Goal: Task Accomplishment & Management: Complete application form

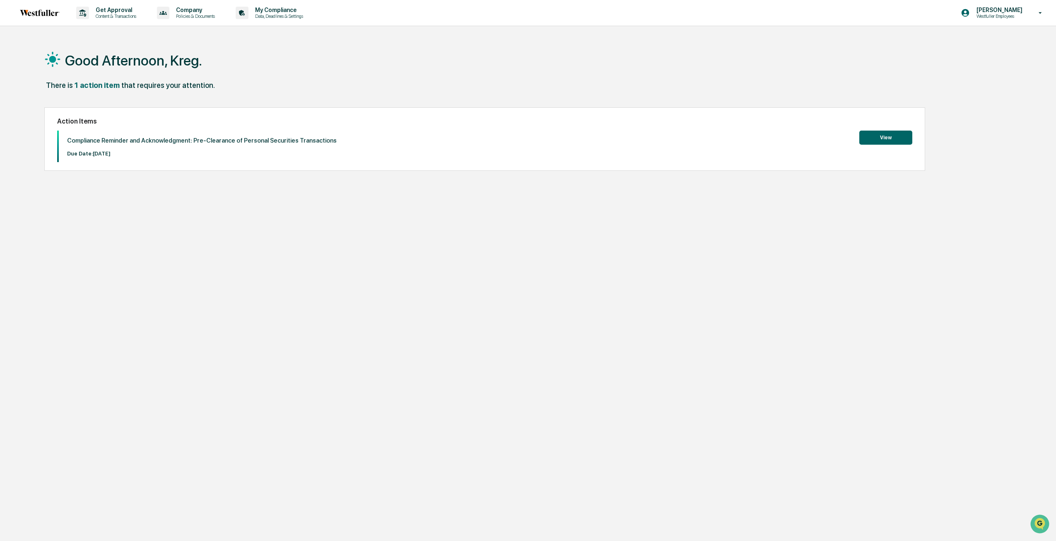
click at [911, 134] on button "View" at bounding box center [885, 137] width 53 height 14
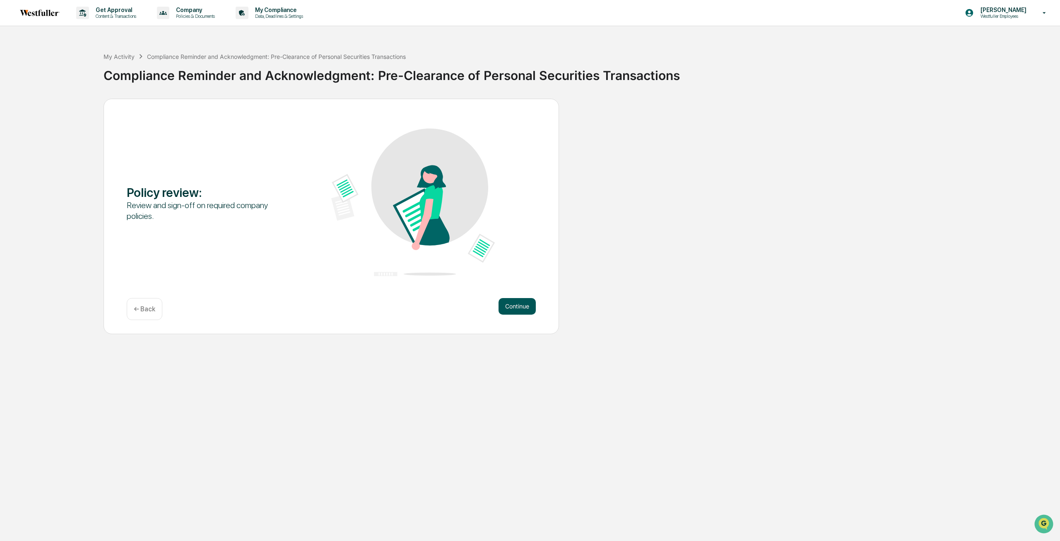
click at [527, 305] on button "Continue" at bounding box center [517, 306] width 37 height 17
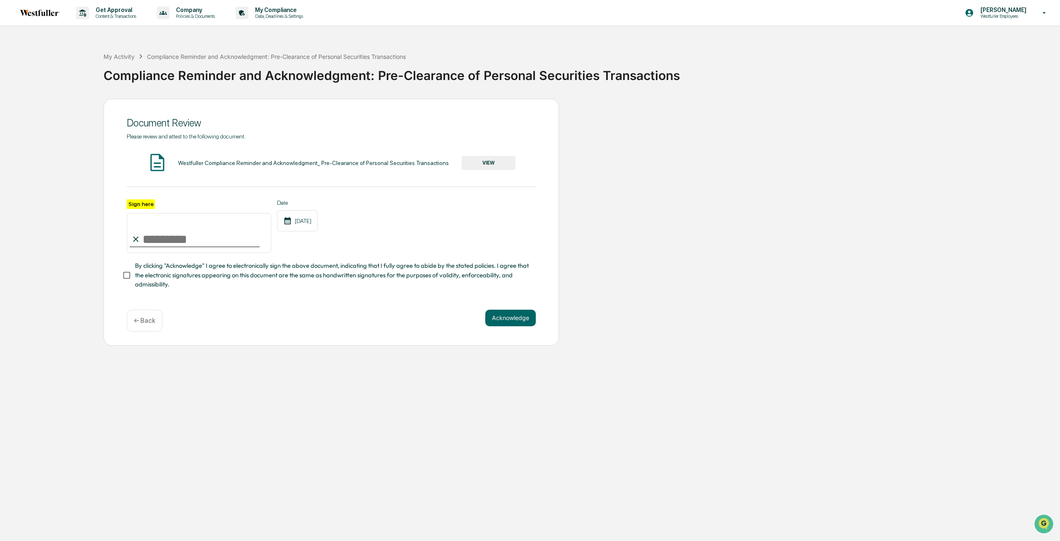
click at [497, 165] on button "VIEW" at bounding box center [489, 163] width 54 height 14
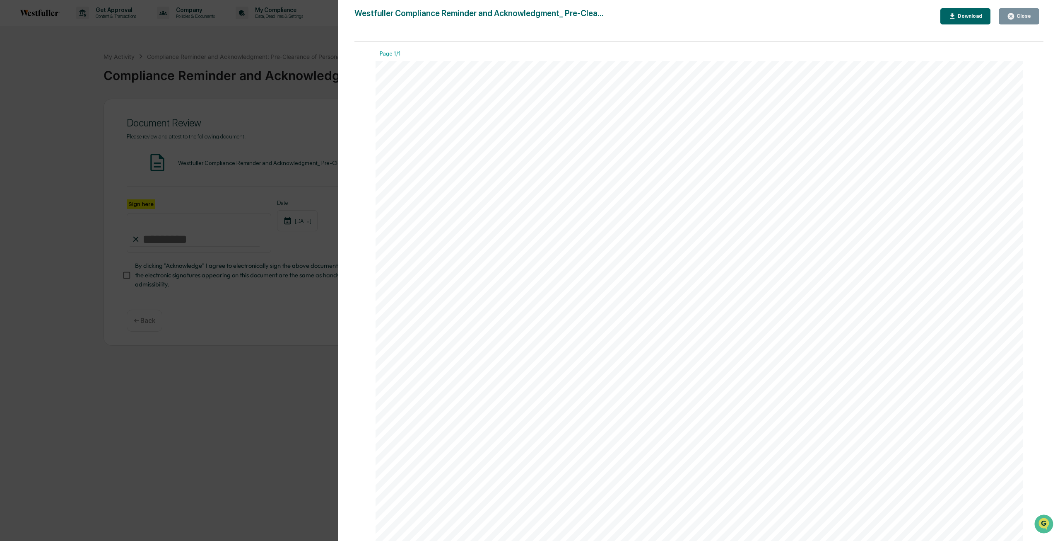
click at [1021, 14] on div "Close" at bounding box center [1023, 16] width 16 height 6
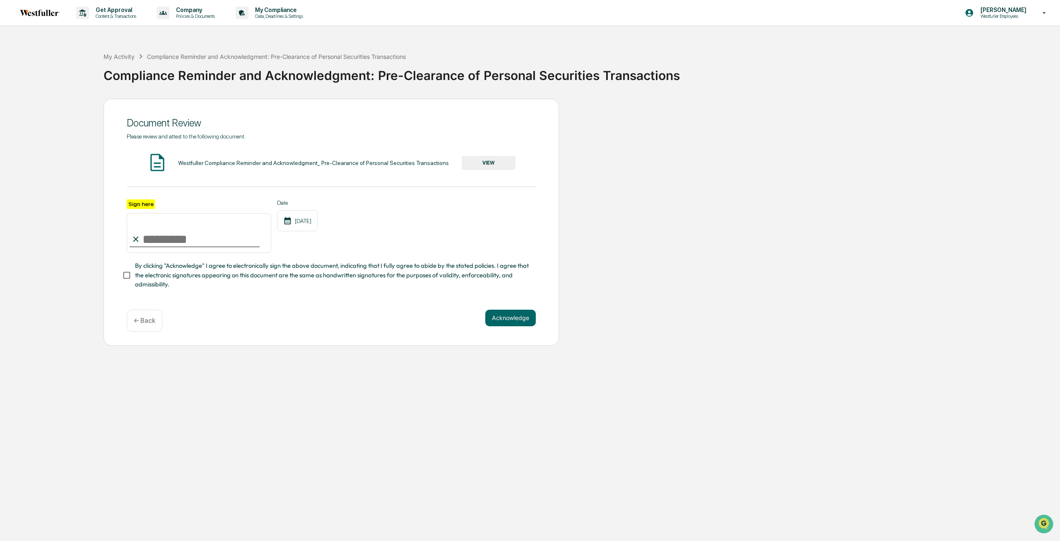
click at [154, 237] on input "Sign here" at bounding box center [199, 233] width 145 height 40
type input "*********"
click at [514, 318] on button "Acknowledge" at bounding box center [510, 317] width 51 height 17
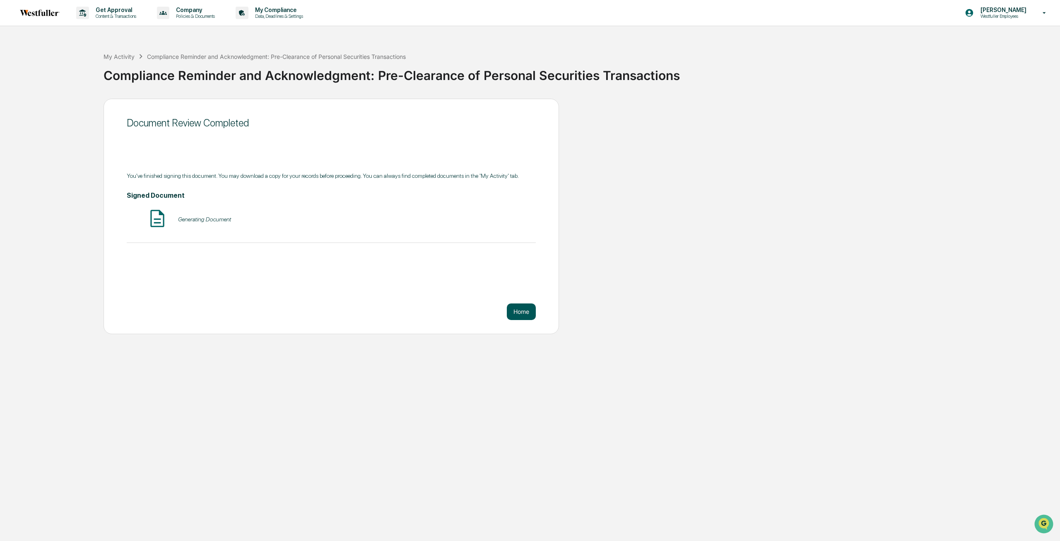
click at [514, 311] on button "Home" at bounding box center [521, 311] width 29 height 17
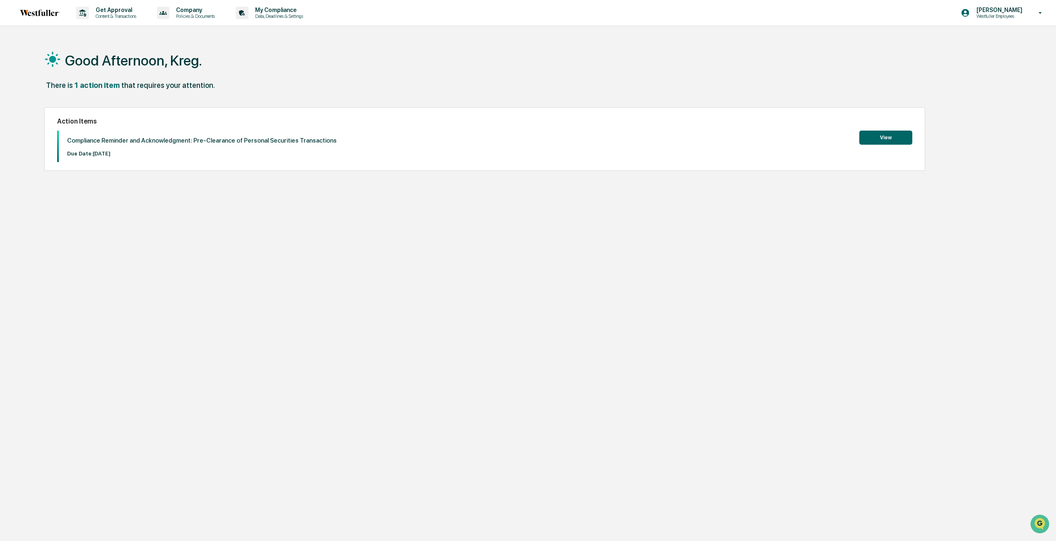
click at [886, 137] on button "View" at bounding box center [885, 137] width 53 height 14
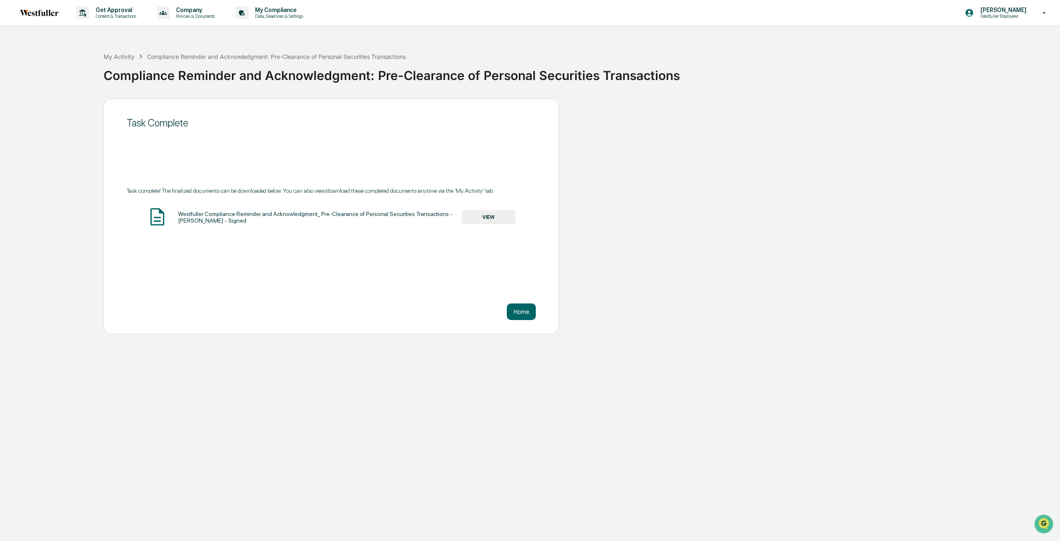
click at [495, 221] on button "VIEW" at bounding box center [489, 217] width 54 height 14
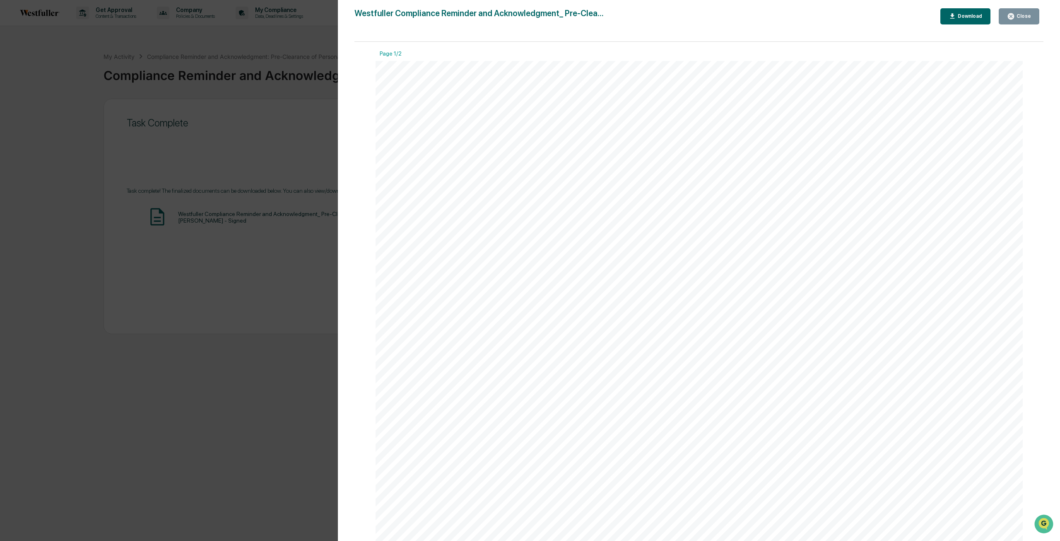
click at [1013, 17] on icon "button" at bounding box center [1011, 16] width 6 height 6
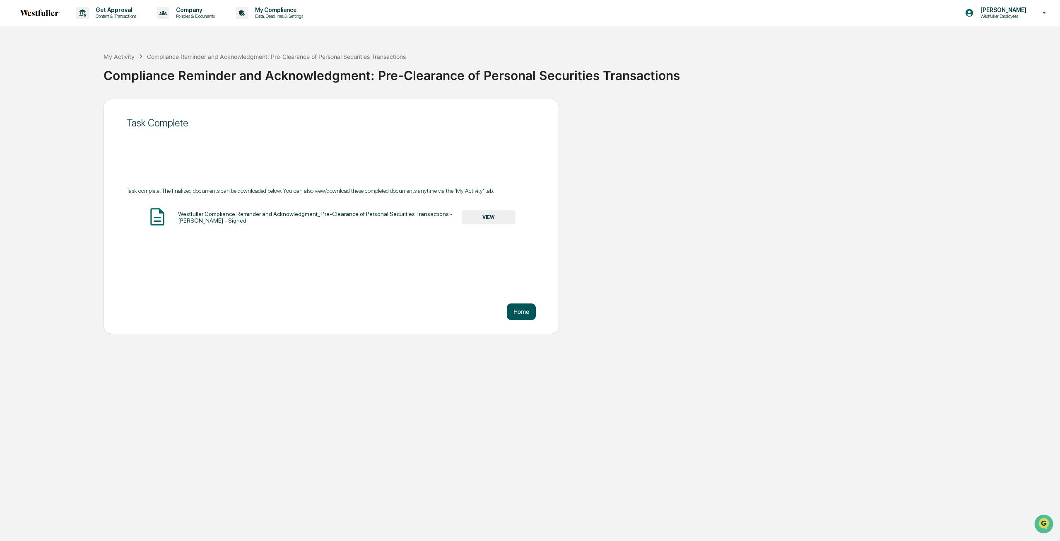
click at [516, 317] on button "Home" at bounding box center [521, 311] width 29 height 17
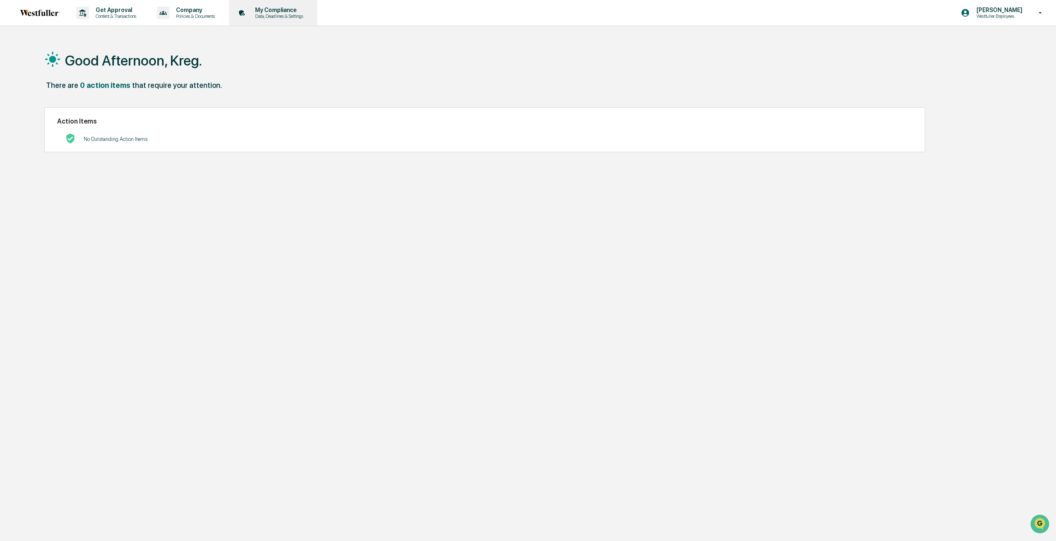
click at [287, 11] on p "My Compliance" at bounding box center [278, 10] width 59 height 7
